Goal: Task Accomplishment & Management: Manage account settings

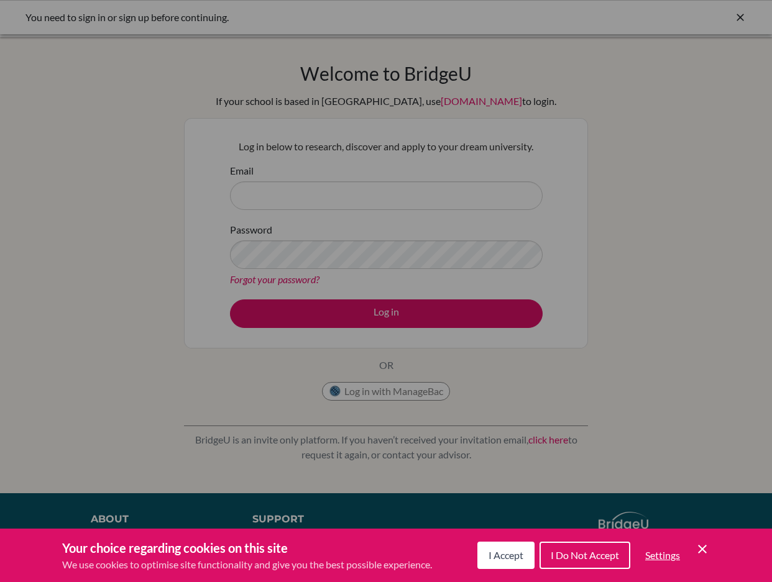
click at [413, 196] on div "Cookie Preferences" at bounding box center [386, 291] width 772 height 582
click at [499, 556] on span "I Accept" at bounding box center [506, 556] width 35 height 12
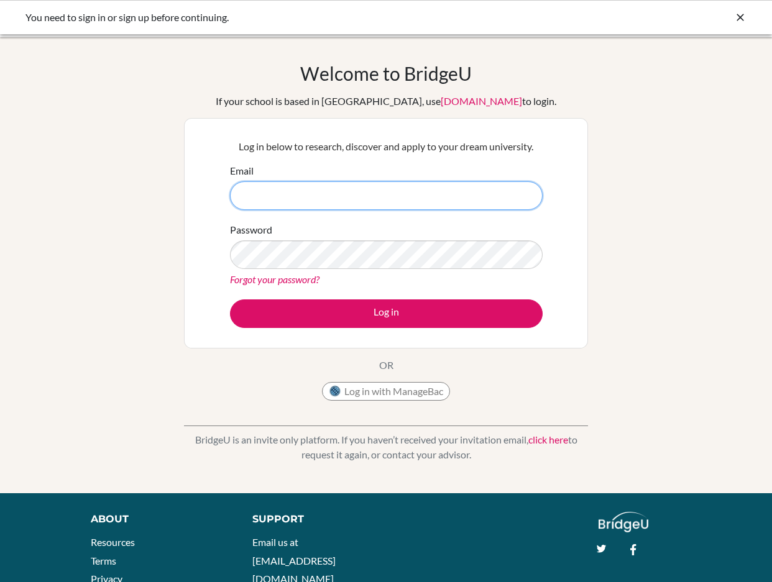
click at [420, 193] on input "Email" at bounding box center [386, 196] width 313 height 29
type input "a"
type input "A"
type input "[EMAIL_ADDRESS][PERSON_NAME][DOMAIN_NAME]"
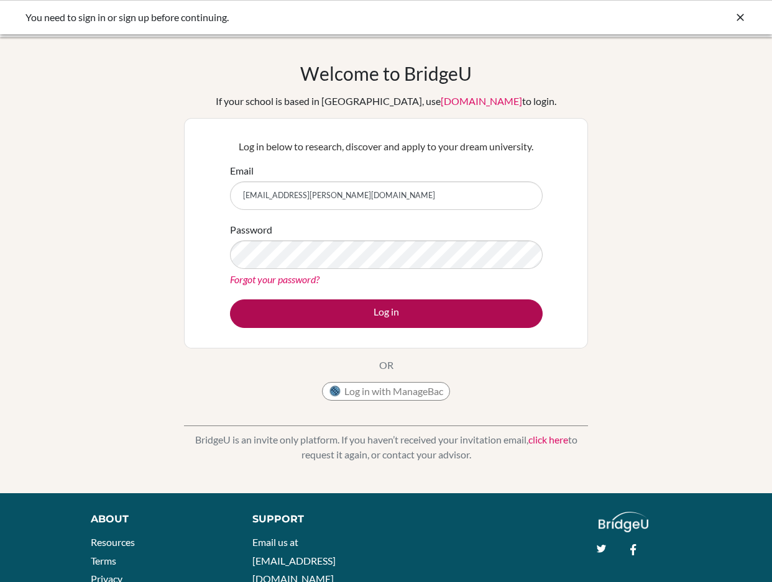
click at [369, 306] on button "Log in" at bounding box center [386, 314] width 313 height 29
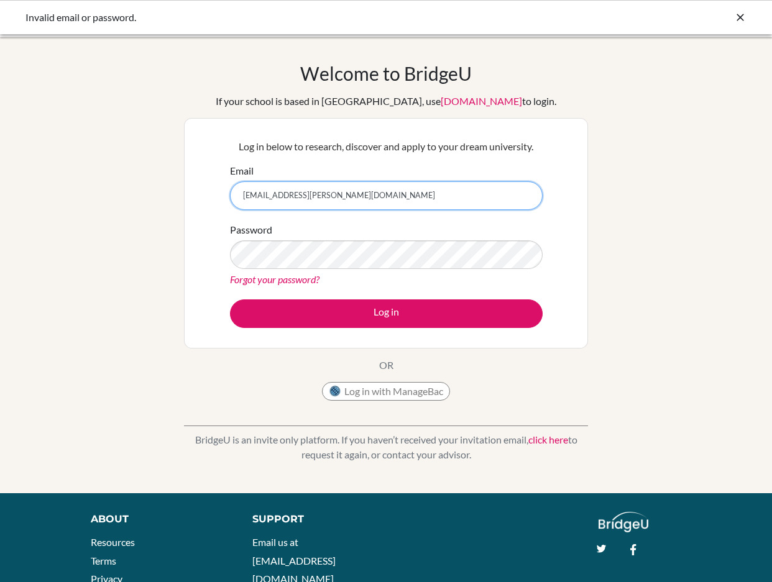
click at [246, 191] on input "arhaan.sajid@summitschool.ae" at bounding box center [386, 196] width 313 height 29
type input "Arhaan.sajid@summitschool.ae"
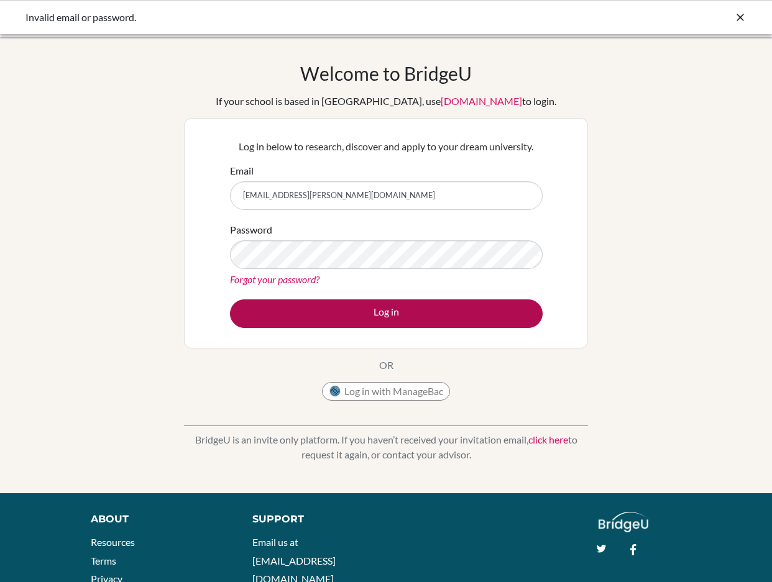
click at [322, 306] on button "Log in" at bounding box center [386, 314] width 313 height 29
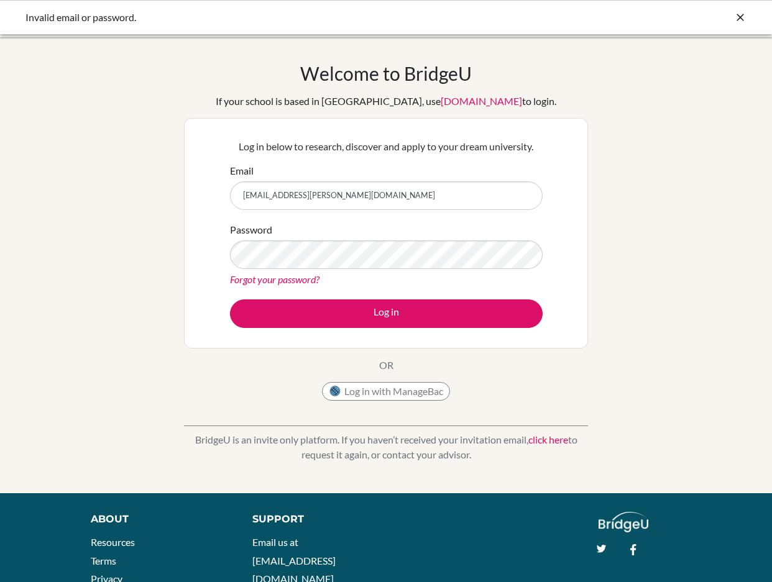
click at [376, 395] on button "Log in with ManageBac" at bounding box center [386, 391] width 128 height 19
click at [303, 280] on link "Forgot your password?" at bounding box center [275, 280] width 90 height 12
click at [285, 284] on link "Forgot your password?" at bounding box center [275, 280] width 90 height 12
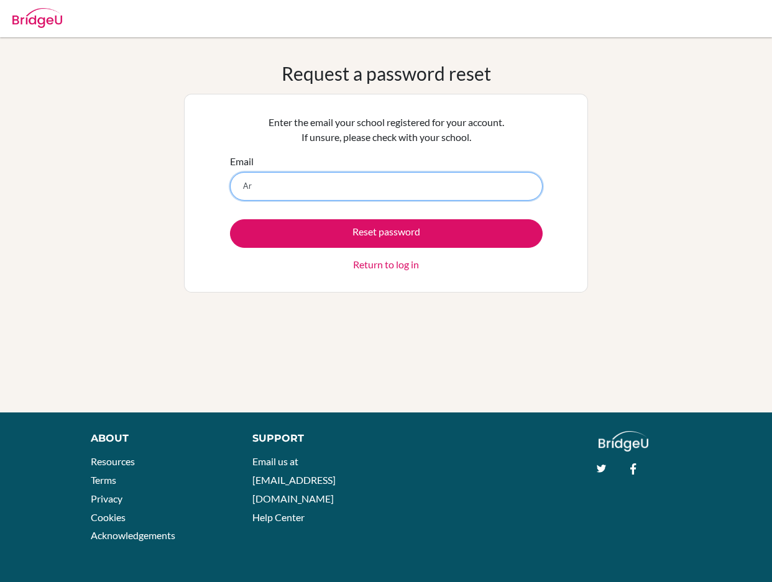
type input "A"
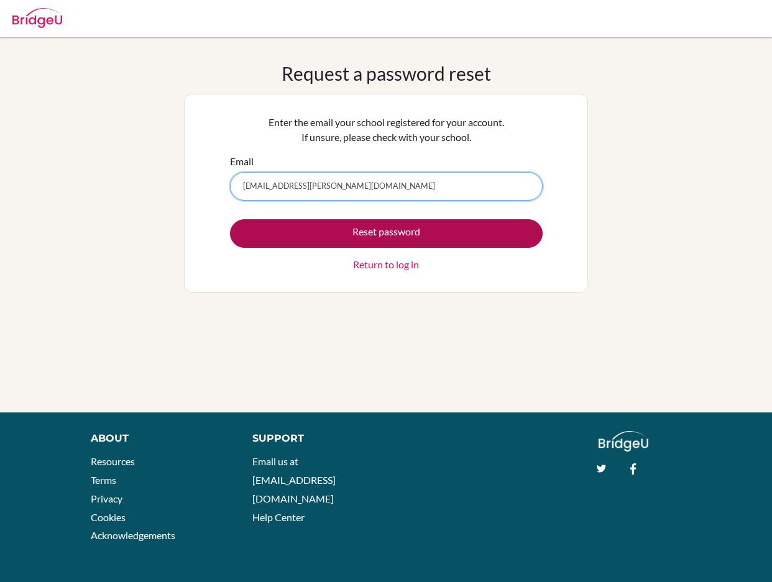
type input "[EMAIL_ADDRESS][PERSON_NAME][DOMAIN_NAME]"
click at [370, 241] on button "Reset password" at bounding box center [386, 233] width 313 height 29
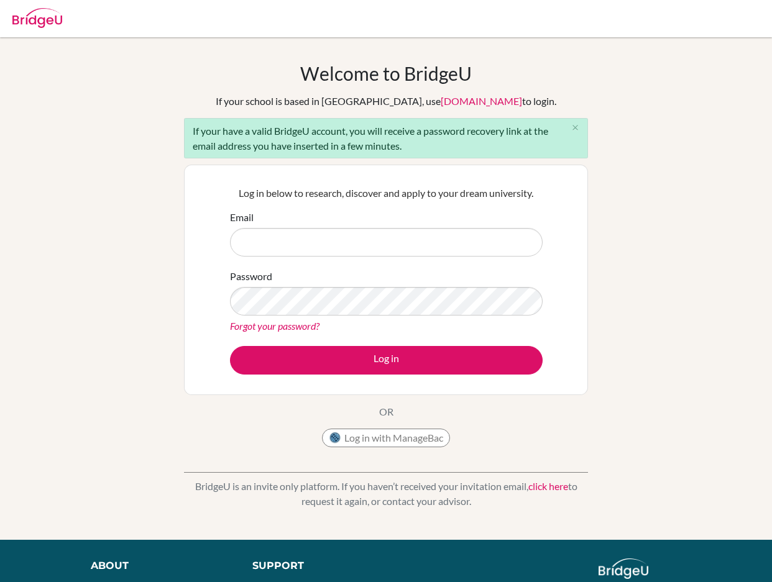
scroll to position [29, 0]
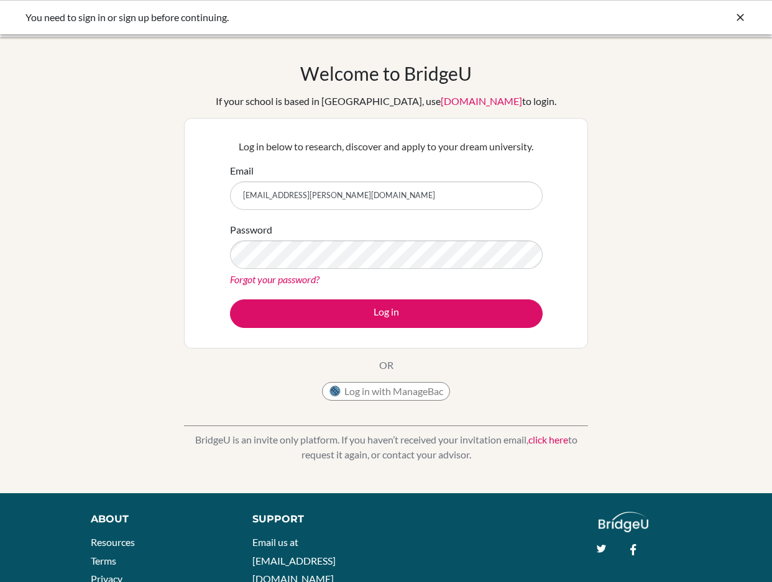
type input "[EMAIL_ADDRESS][PERSON_NAME][DOMAIN_NAME]"
click at [322, 239] on div "Password Forgot your password?" at bounding box center [386, 255] width 313 height 65
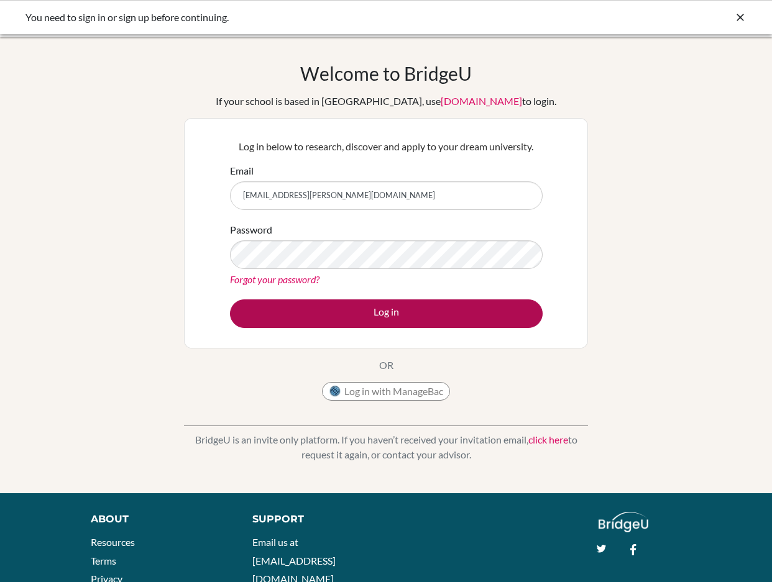
click at [363, 309] on button "Log in" at bounding box center [386, 314] width 313 height 29
